Goal: Information Seeking & Learning: Find specific fact

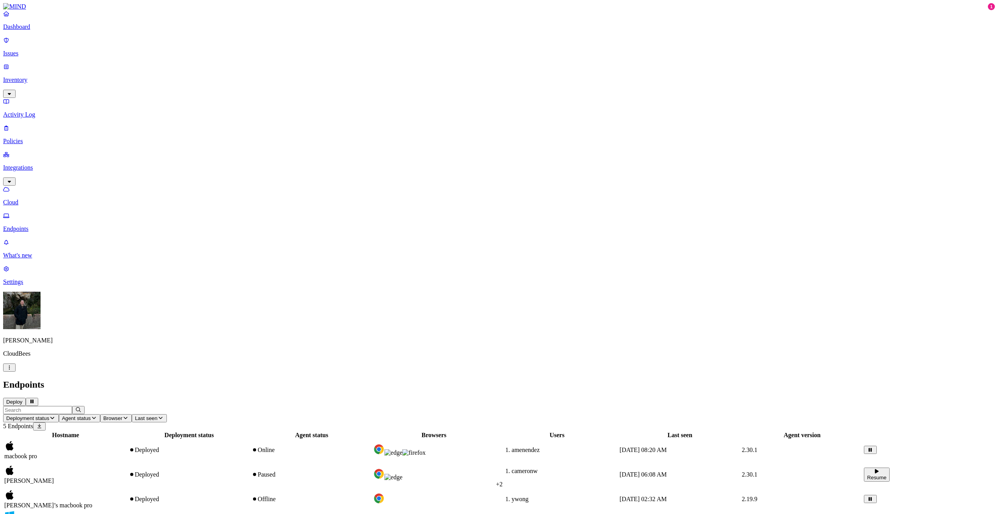
click at [36, 53] on link "Issues" at bounding box center [499, 47] width 992 height 20
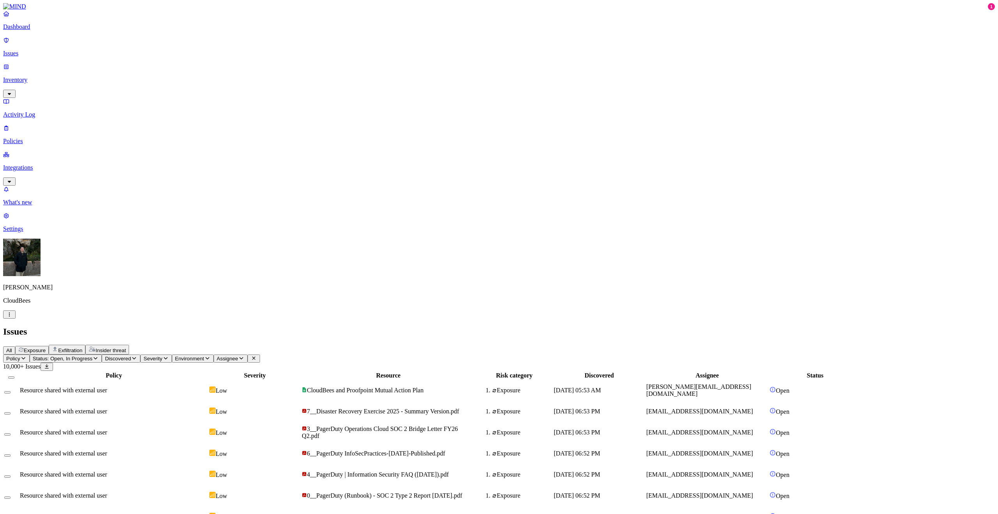
click at [52, 76] on p "Inventory" at bounding box center [499, 79] width 992 height 7
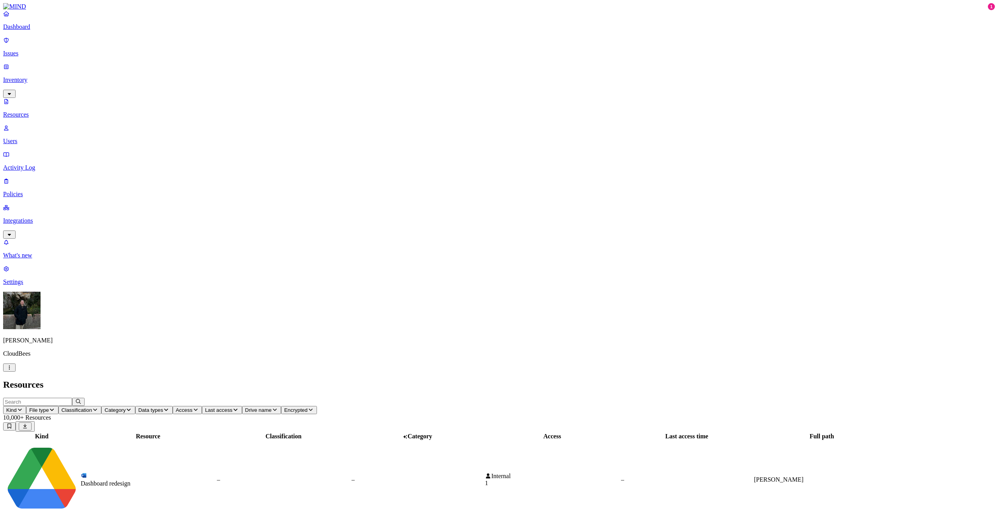
click at [72, 398] on input "text" at bounding box center [37, 402] width 69 height 8
type input "Introducing Gemini"
click at [170, 480] on div "Title: Introducing Gemini for Enterprise" at bounding box center [147, 483] width 133 height 7
